Goal: Find specific page/section: Find specific page/section

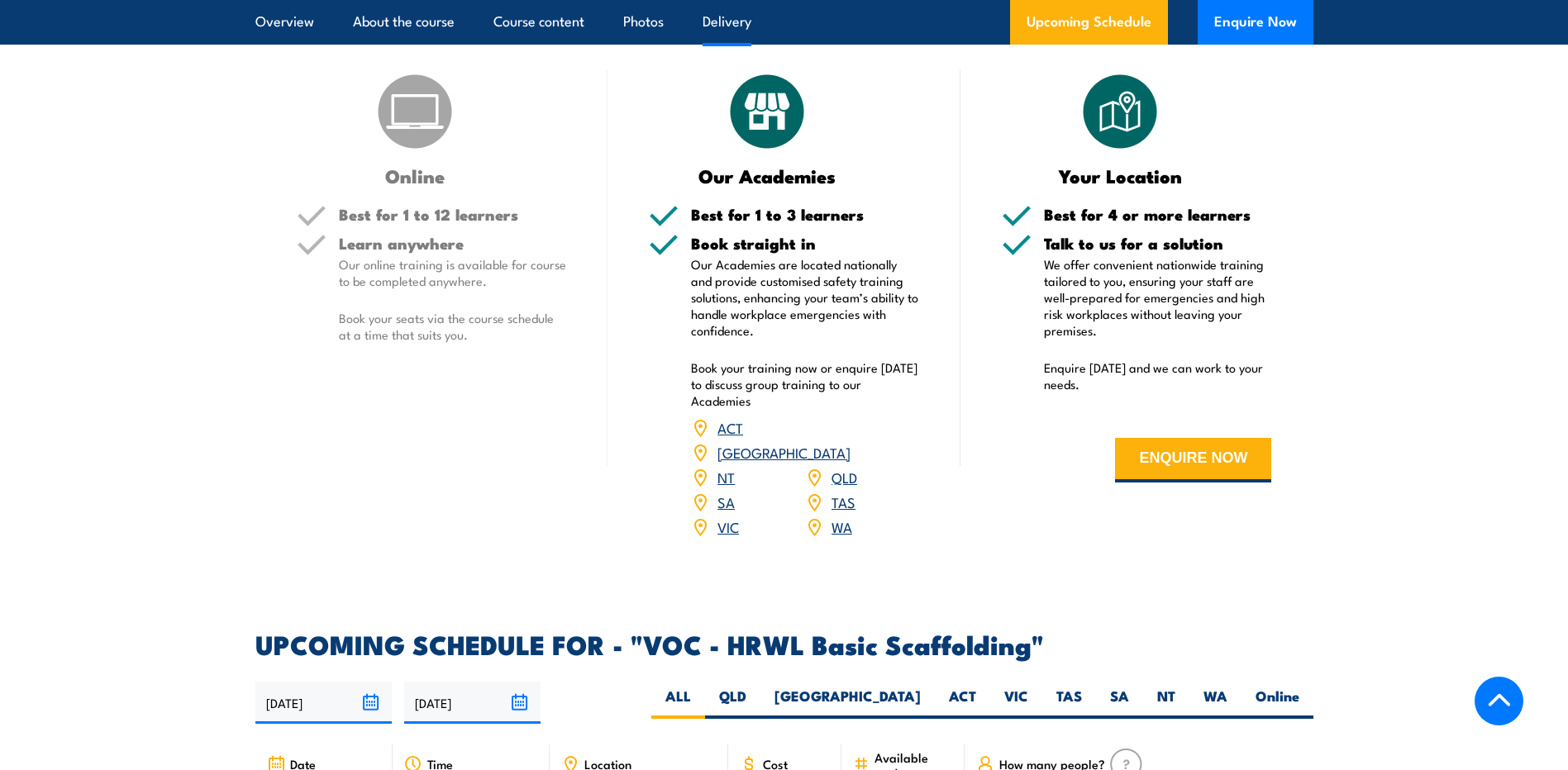
scroll to position [2232, 0]
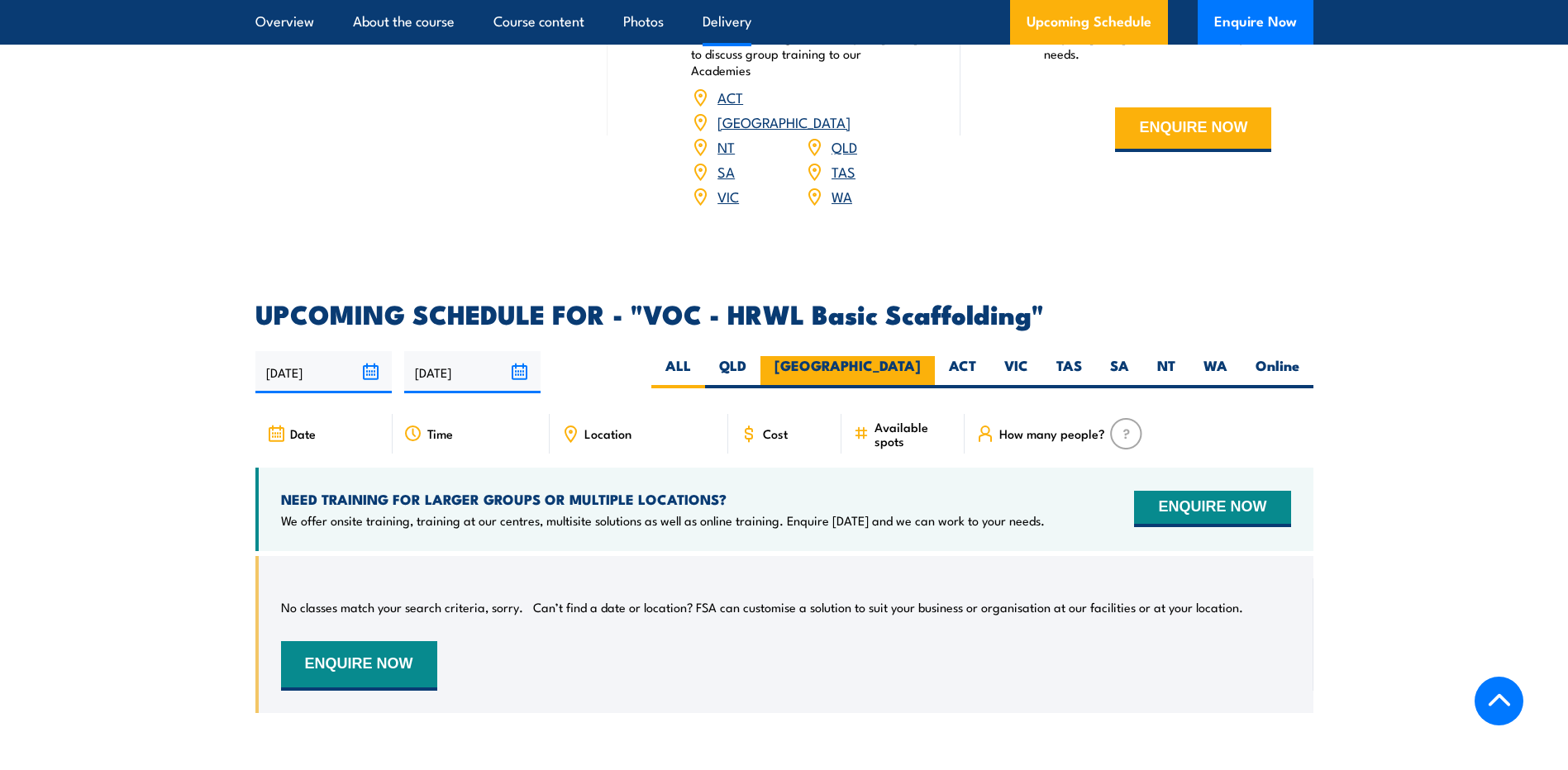
click at [924, 384] on label "[GEOGRAPHIC_DATA]" at bounding box center [847, 372] width 175 height 32
click at [924, 367] on input "[GEOGRAPHIC_DATA]" at bounding box center [926, 361] width 10 height 10
radio input "true"
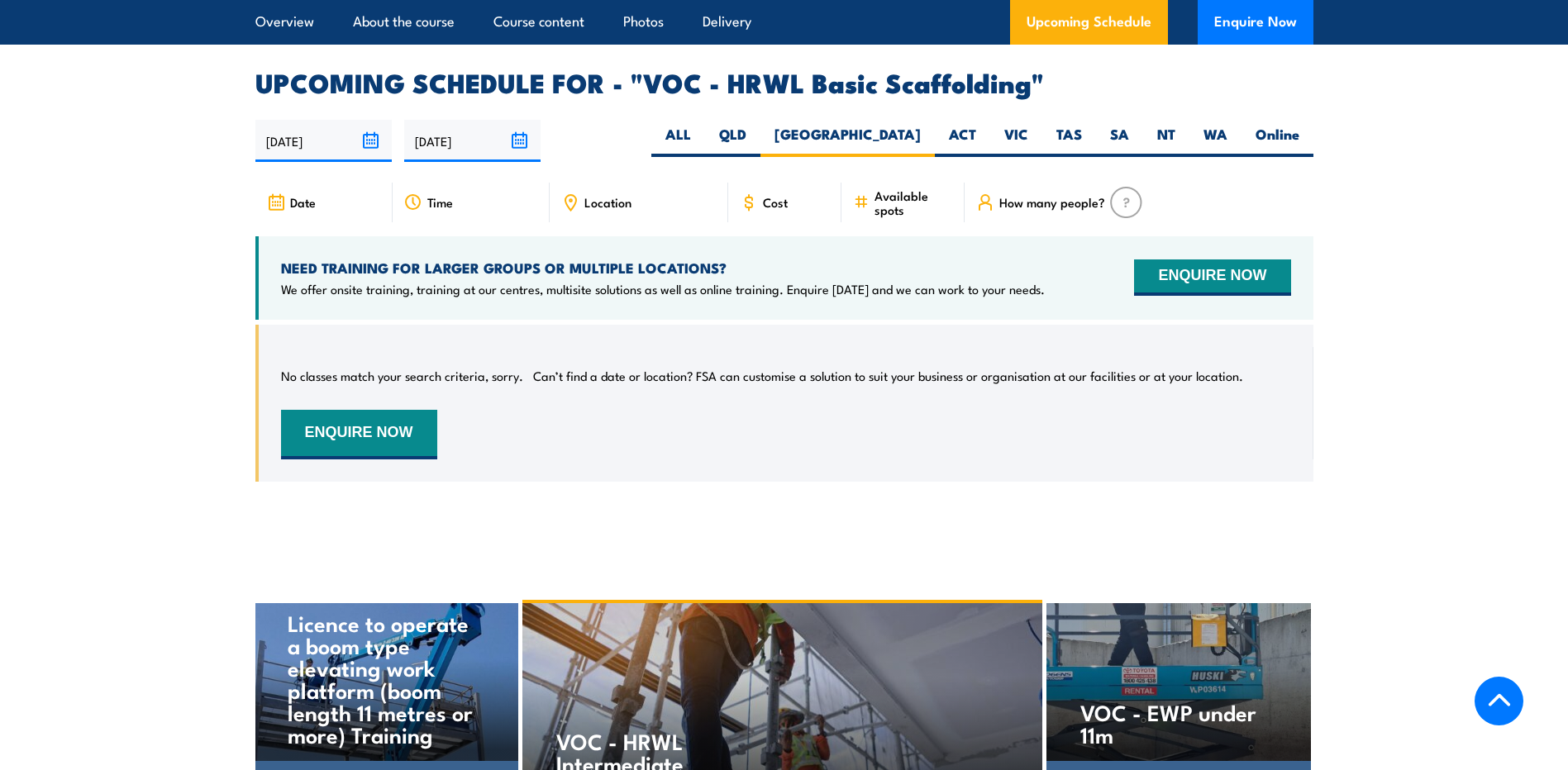
scroll to position [2133, 0]
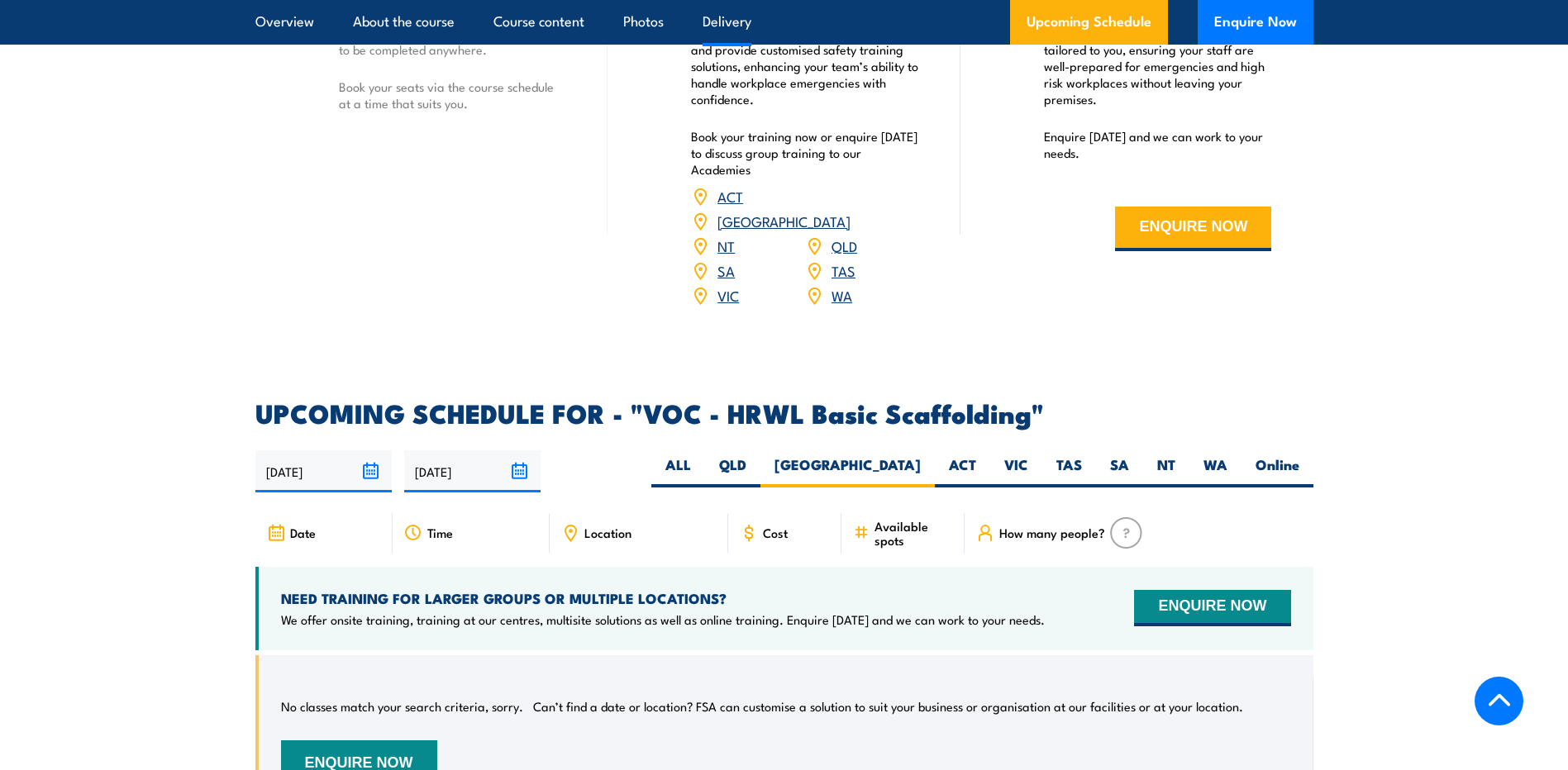
click at [844, 231] on link "[GEOGRAPHIC_DATA]" at bounding box center [784, 220] width 133 height 20
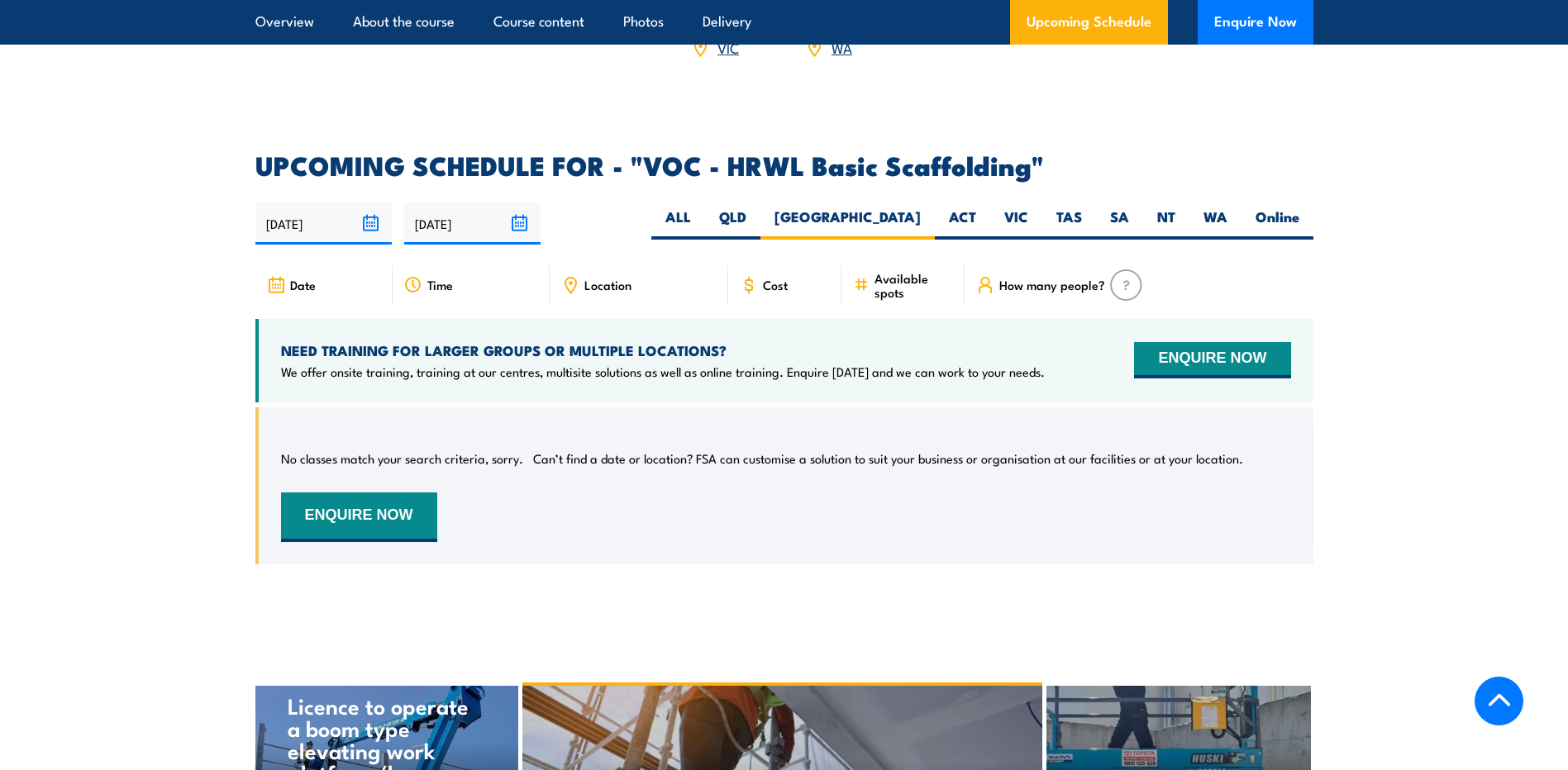
scroll to position [2215, 0]
